Goal: Task Accomplishment & Management: Complete application form

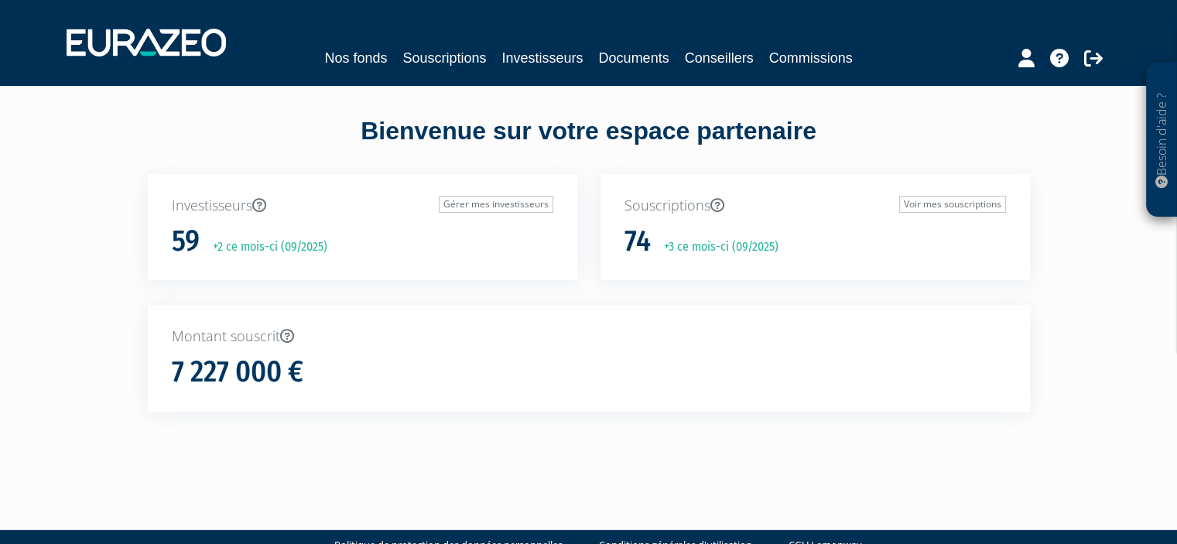
click at [458, 72] on nav "Nos fonds Souscriptions Investisseurs Documents Conseillers Commissions" at bounding box center [588, 42] width 1177 height 85
click at [458, 50] on link "Souscriptions" at bounding box center [445, 58] width 84 height 22
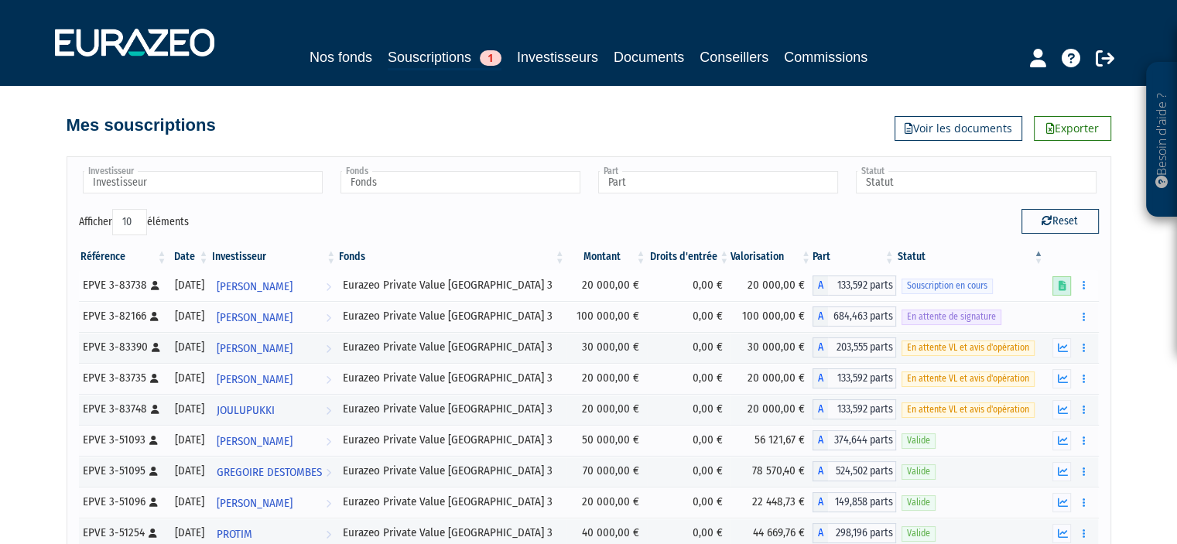
click at [1064, 285] on icon at bounding box center [1062, 286] width 8 height 10
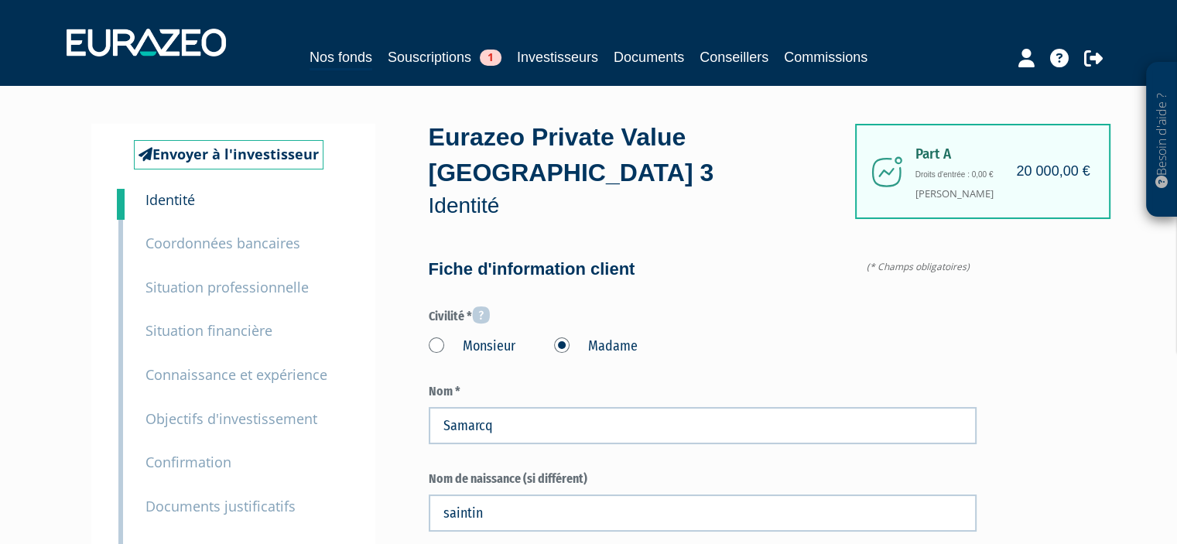
type input "6 19 17 34 99"
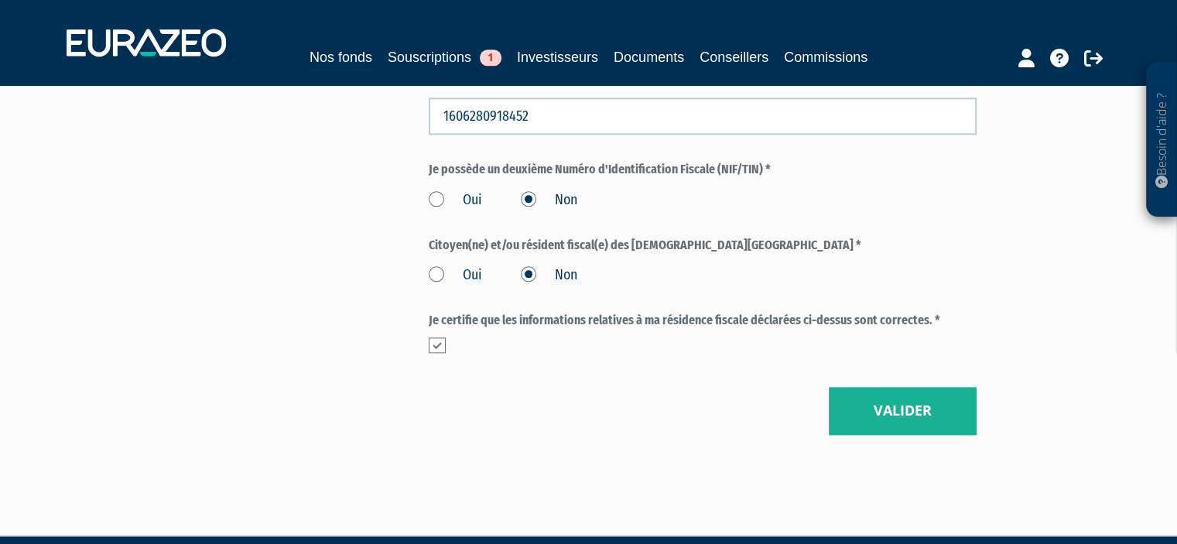
scroll to position [1918, 0]
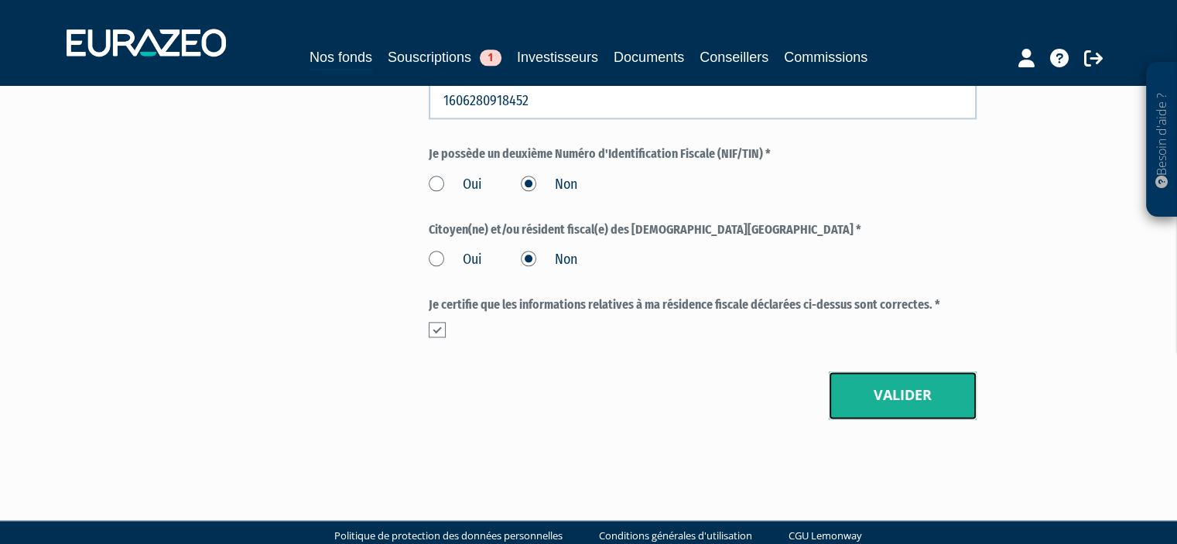
click at [902, 396] on button "Valider" at bounding box center [903, 396] width 148 height 48
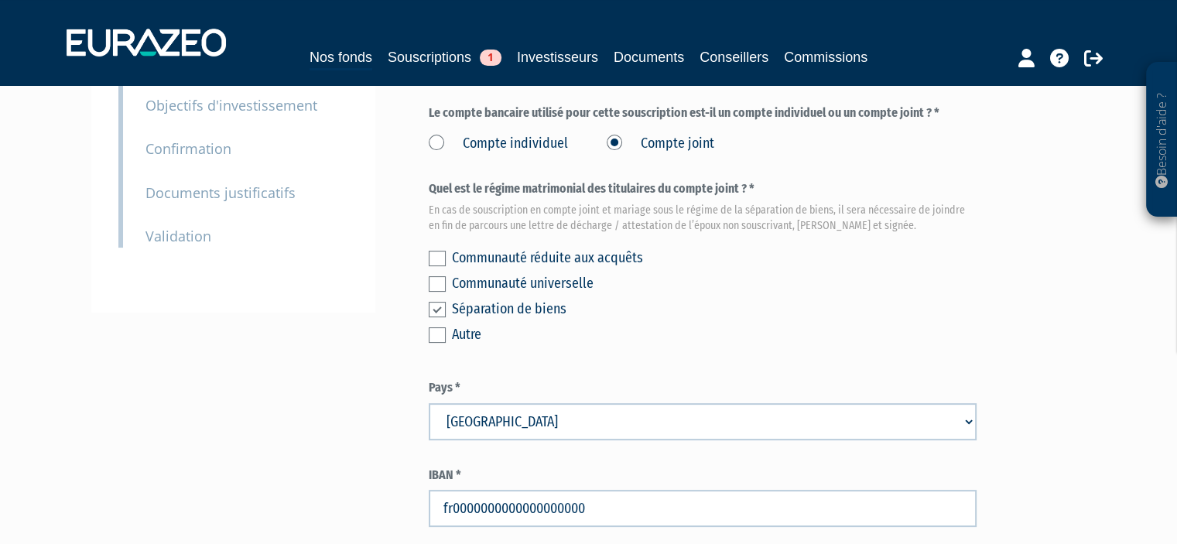
scroll to position [313, 0]
